Goal: Navigation & Orientation: Find specific page/section

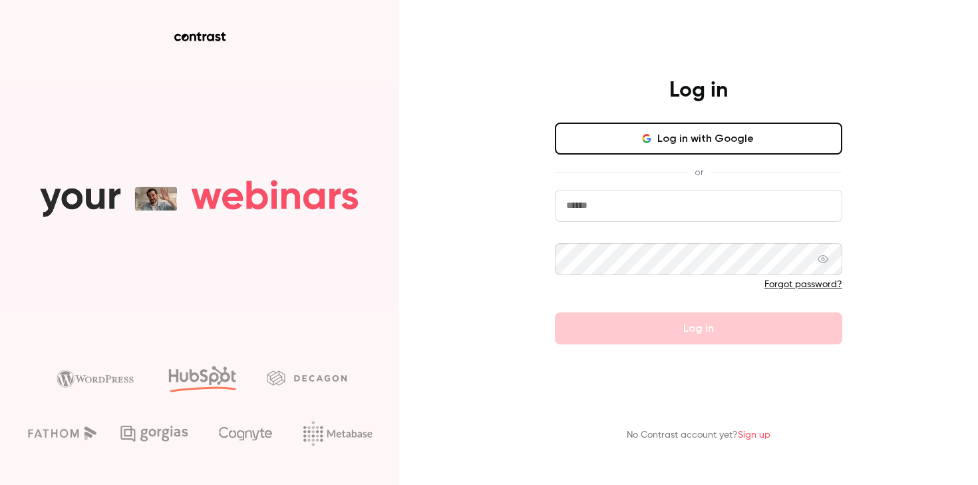
click at [736, 140] on button "Log in with Google" at bounding box center [699, 138] width 288 height 32
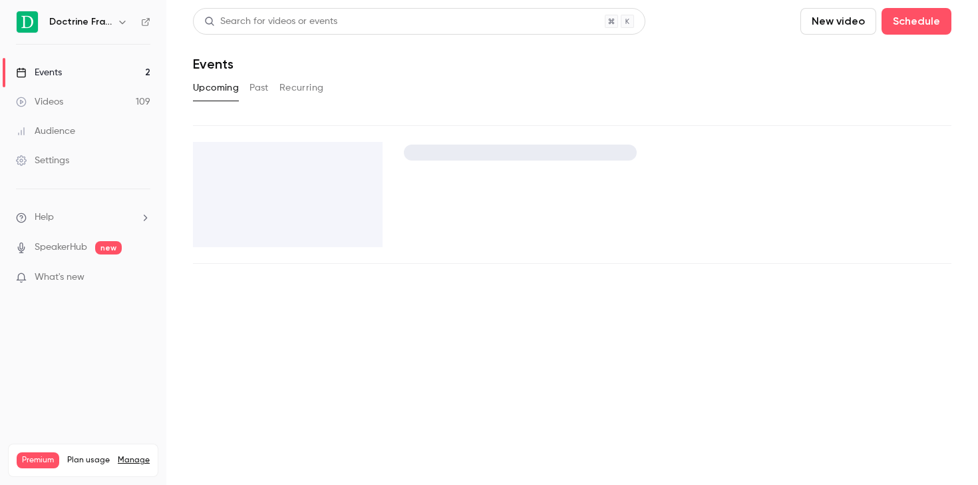
click at [101, 23] on h6 "Doctrine France" at bounding box center [80, 21] width 63 height 13
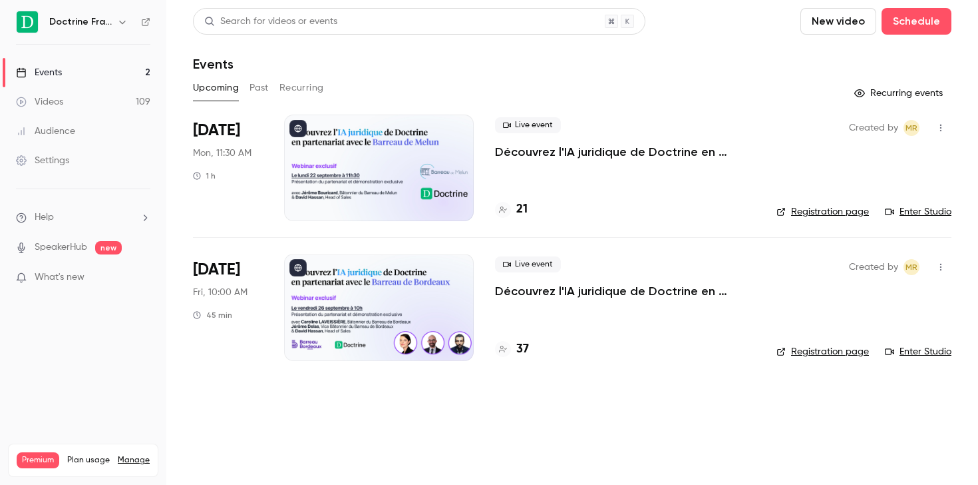
click at [119, 25] on icon "button" at bounding box center [122, 22] width 11 height 11
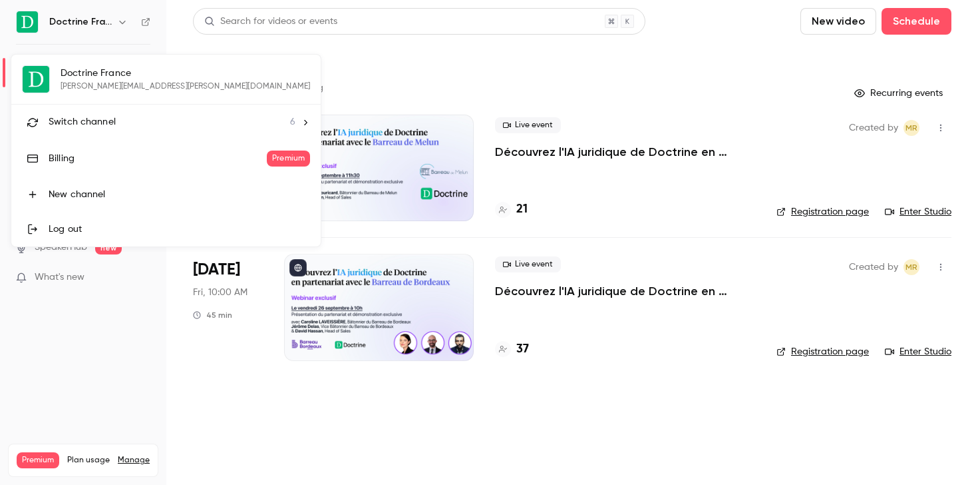
click at [90, 129] on li "Switch channel 6" at bounding box center [165, 121] width 309 height 35
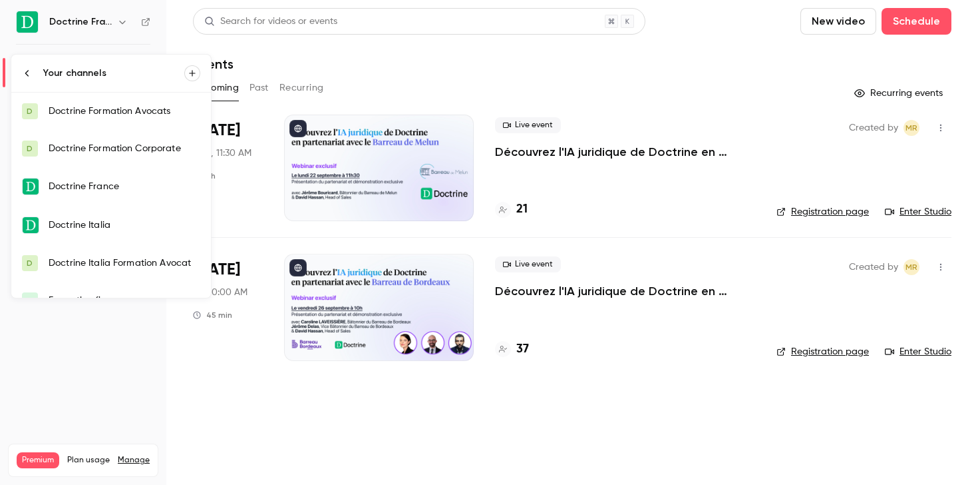
click at [159, 118] on link "D Doctrine Formation Avocats" at bounding box center [111, 111] width 200 height 37
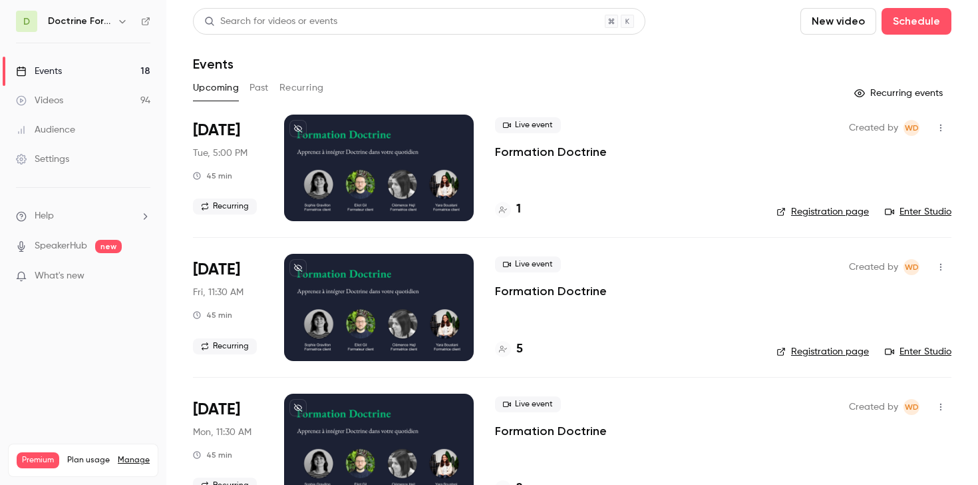
click at [429, 153] on div at bounding box center [379, 167] width 190 height 106
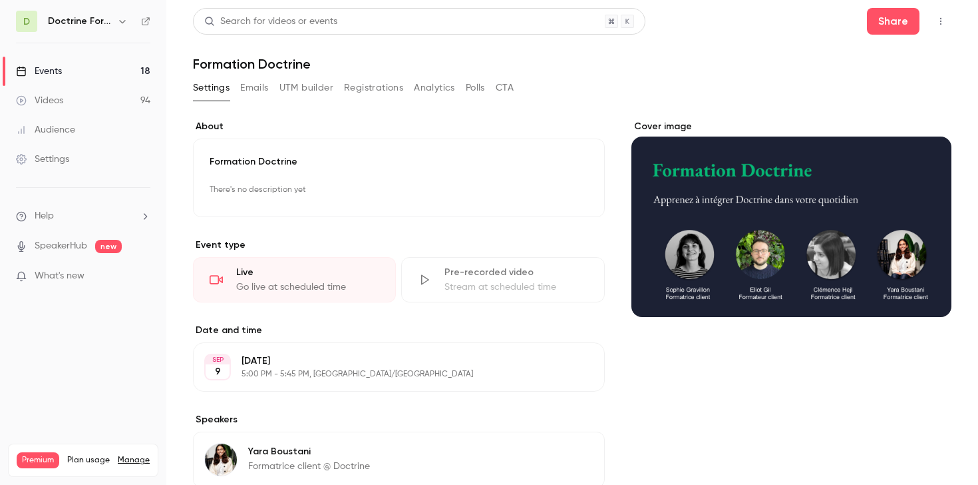
click at [47, 63] on link "Events 18" at bounding box center [83, 71] width 166 height 29
